Goal: Transaction & Acquisition: Purchase product/service

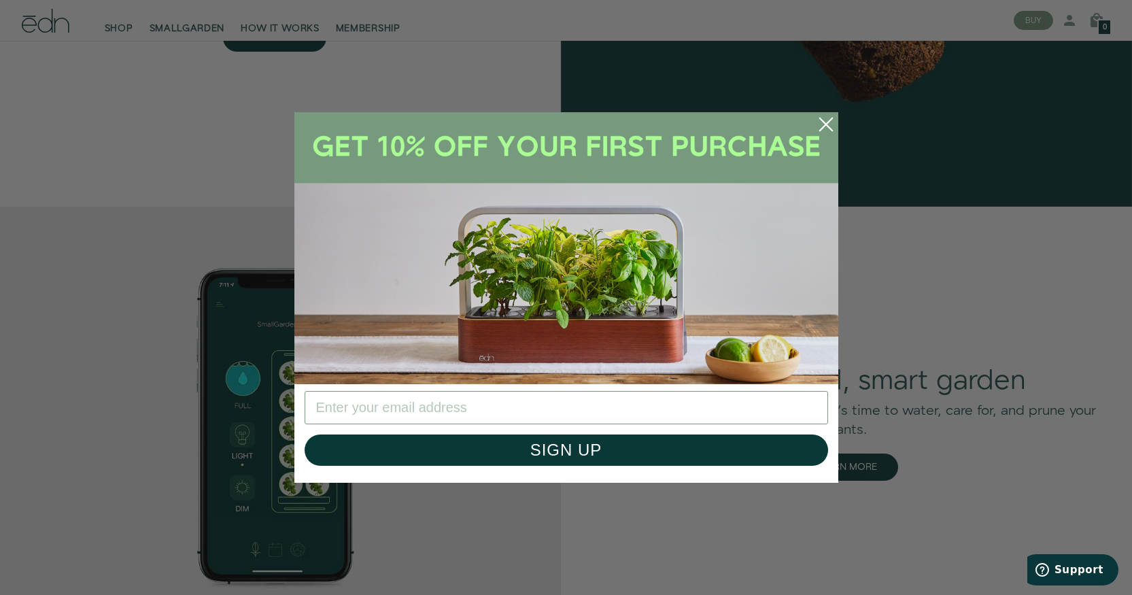
scroll to position [1851, 0]
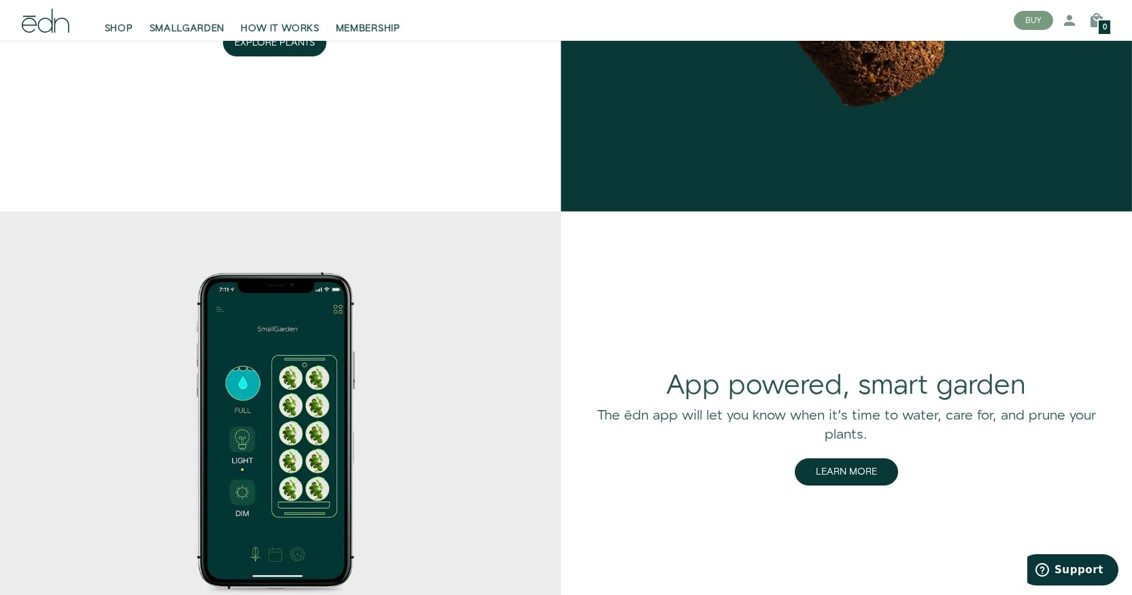
click at [1049, 292] on div "Close dialog SIGN UP Submit" at bounding box center [566, 297] width 1132 height 595
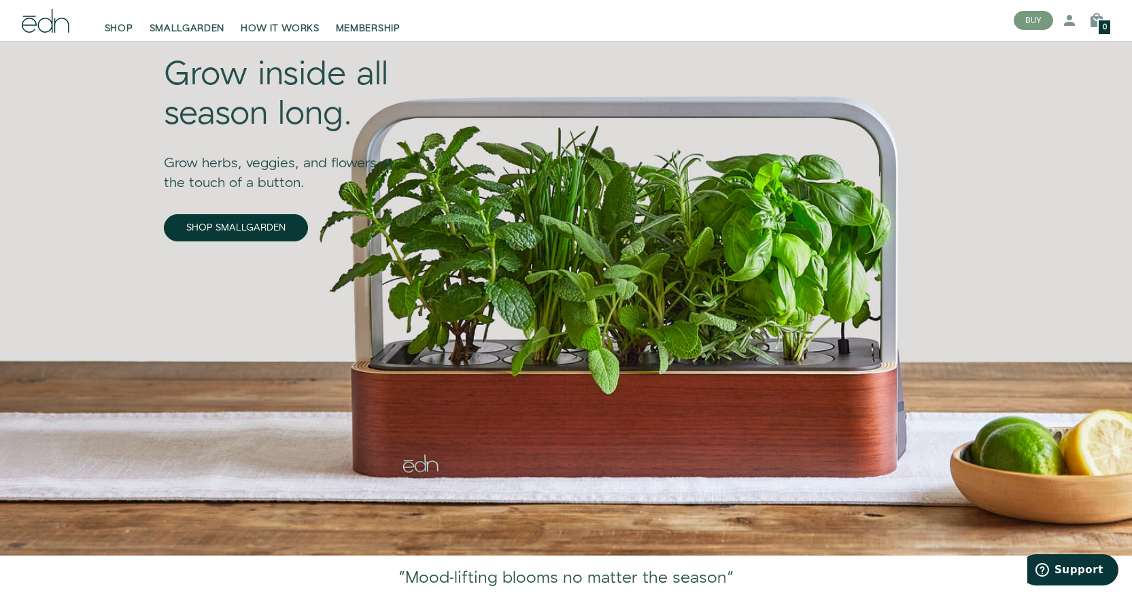
scroll to position [0, 0]
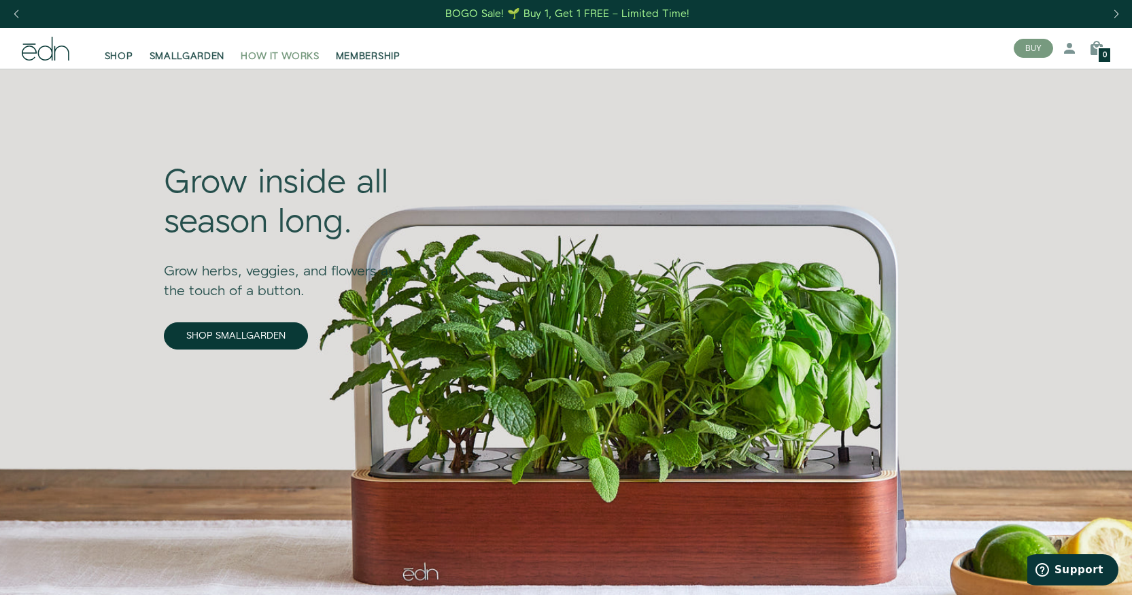
click at [277, 58] on span "HOW IT WORKS" at bounding box center [280, 57] width 78 height 14
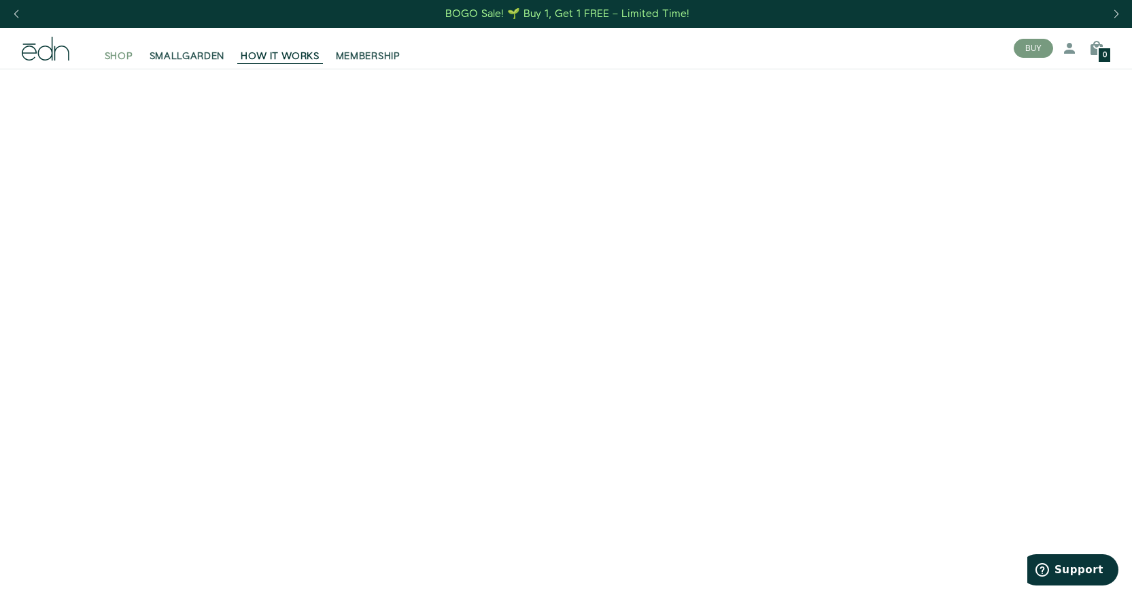
click at [119, 54] on span "SHOP" at bounding box center [119, 57] width 29 height 14
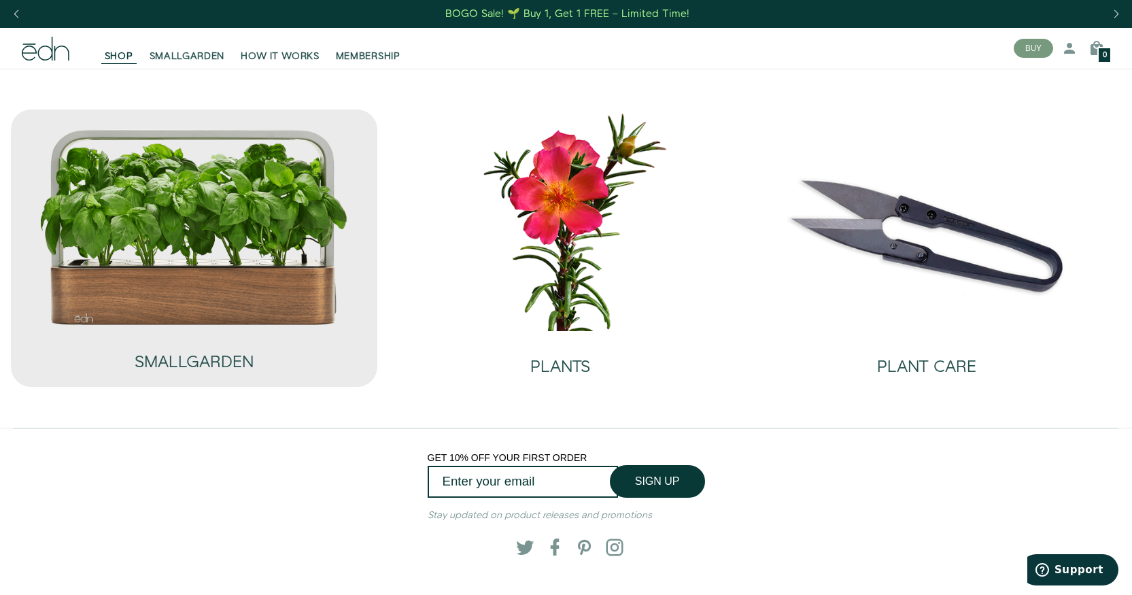
click at [309, 282] on img at bounding box center [194, 227] width 310 height 199
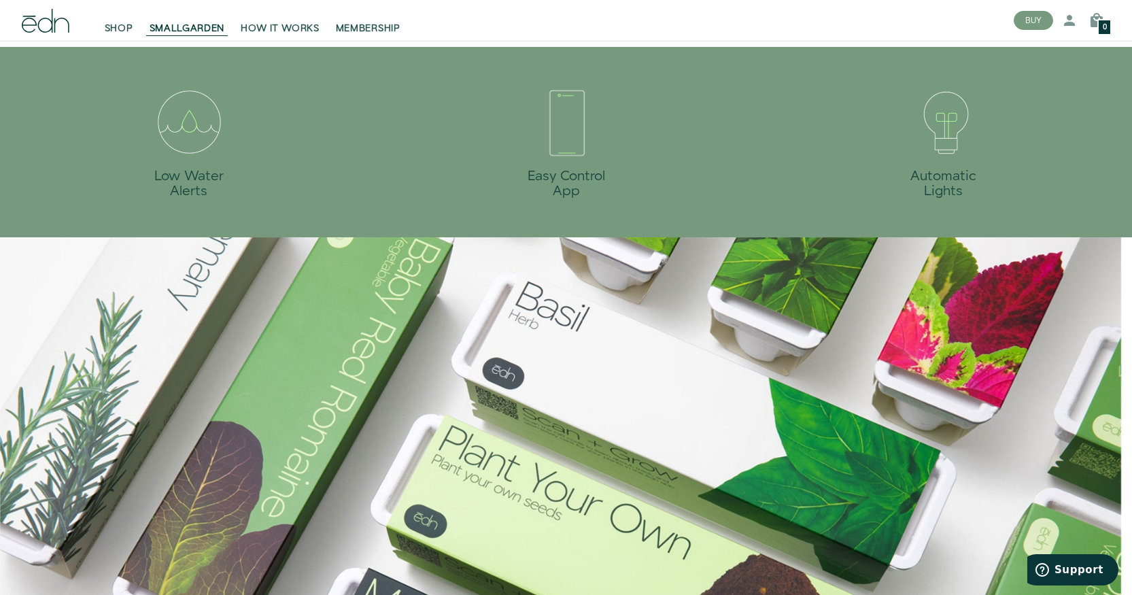
scroll to position [700, 0]
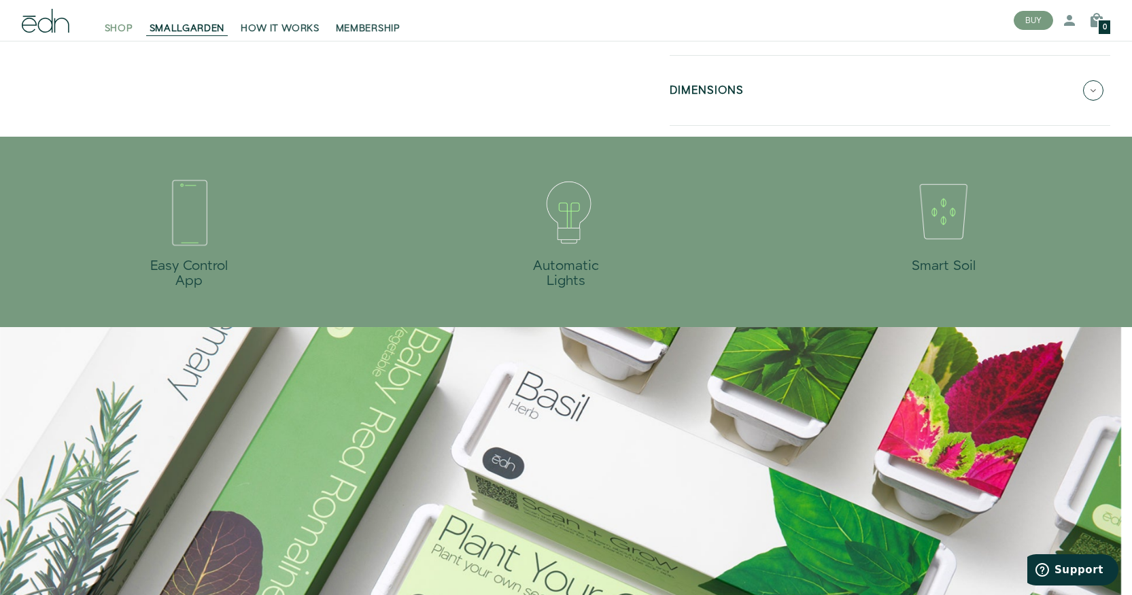
click at [116, 31] on span "SHOP" at bounding box center [119, 29] width 29 height 14
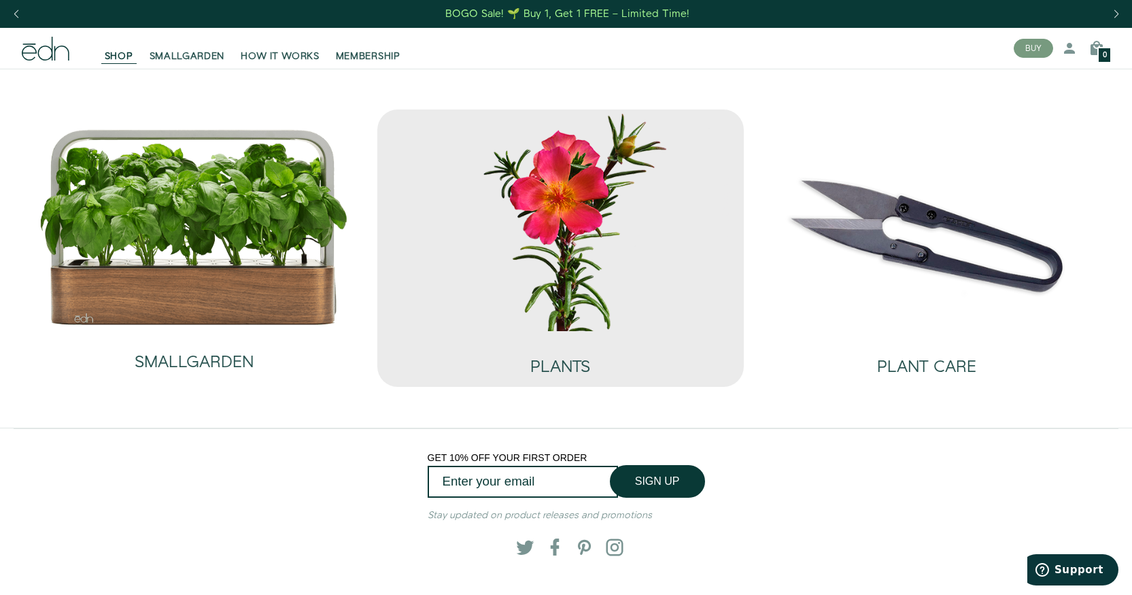
click at [584, 209] on img at bounding box center [560, 219] width 345 height 221
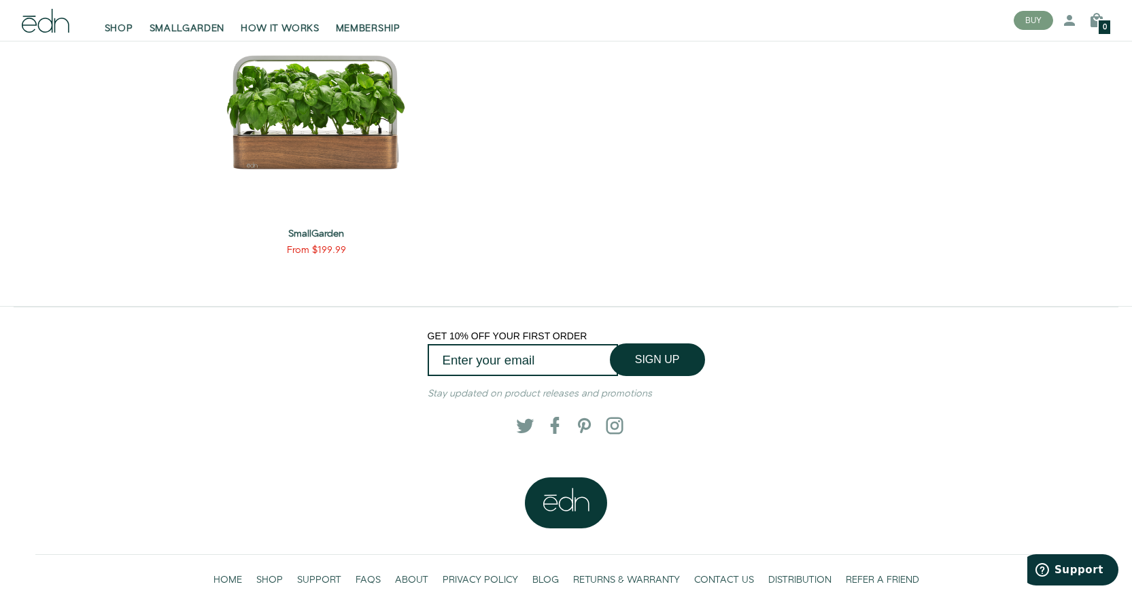
scroll to position [1975, 0]
